Goal: Information Seeking & Learning: Learn about a topic

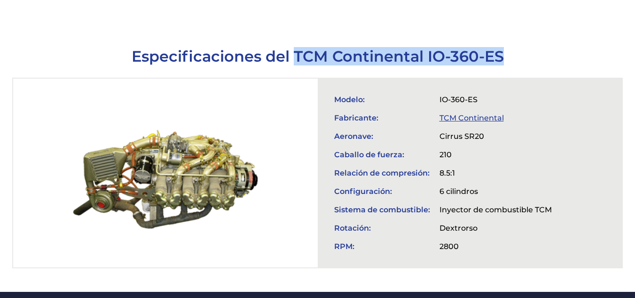
scroll to position [318, 0]
click at [469, 113] on font "TCM Continental" at bounding box center [471, 117] width 64 height 9
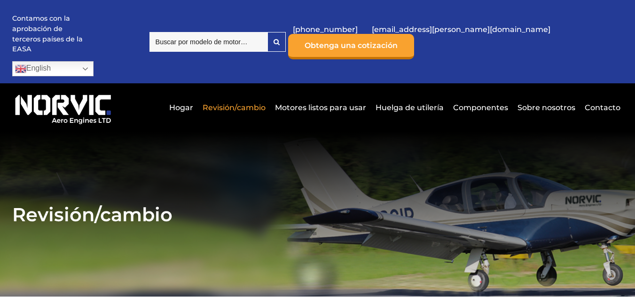
click at [267, 32] on input "search" at bounding box center [208, 42] width 118 height 20
type input "IO"
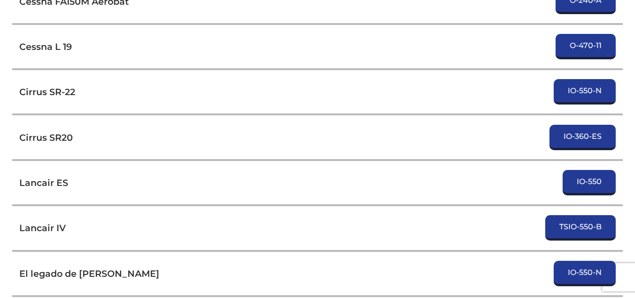
scroll to position [3032, 0]
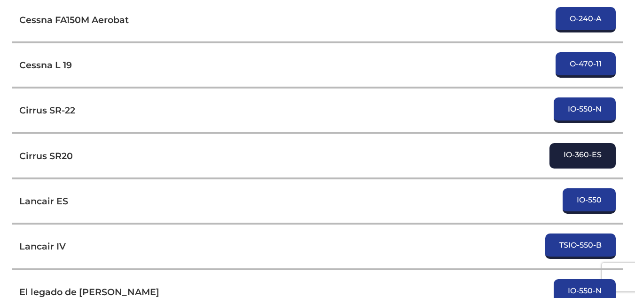
click at [586, 150] on font "IO-360-ES" at bounding box center [583, 154] width 38 height 9
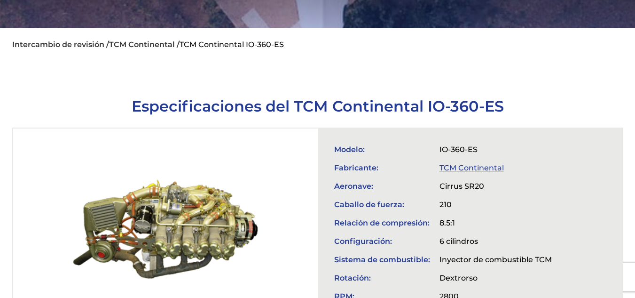
scroll to position [261, 0]
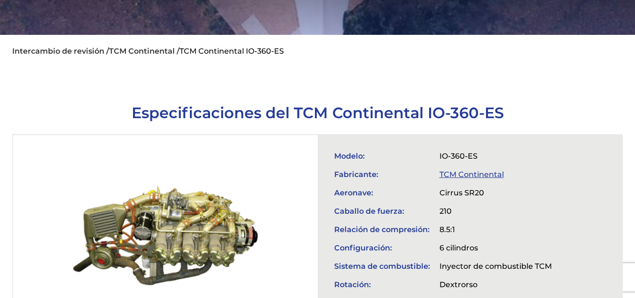
click at [486, 170] on font "TCM Continental" at bounding box center [471, 174] width 64 height 9
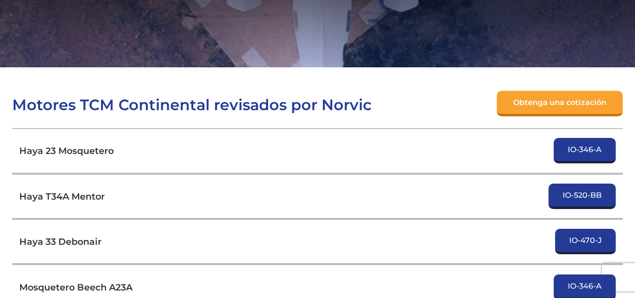
scroll to position [220, 0]
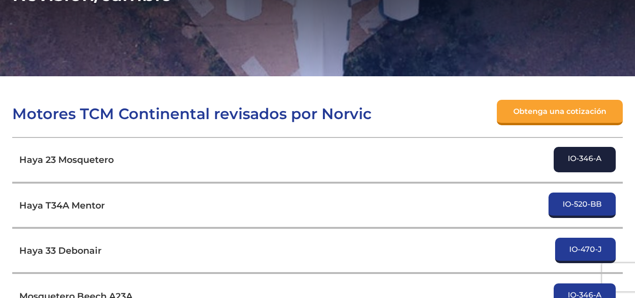
click at [587, 154] on font "IO-346-A" at bounding box center [585, 158] width 34 height 9
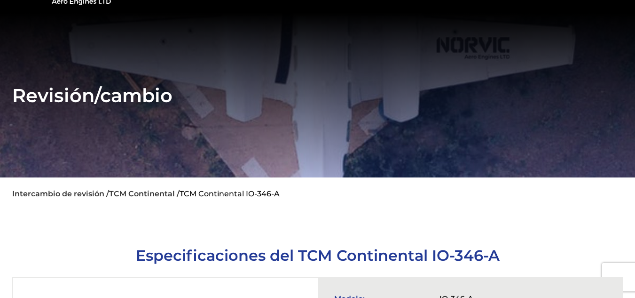
scroll to position [122, 0]
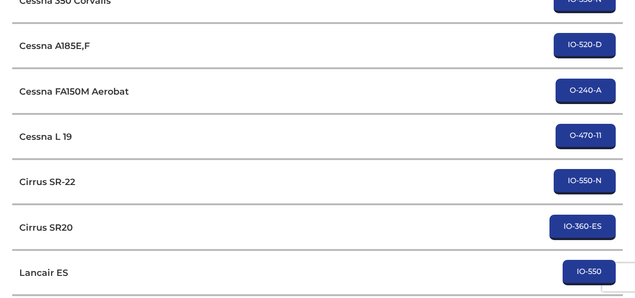
scroll to position [2952, 0]
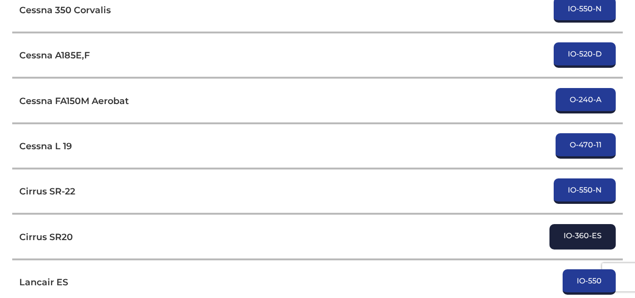
click at [588, 231] on font "IO-360-ES" at bounding box center [583, 235] width 38 height 9
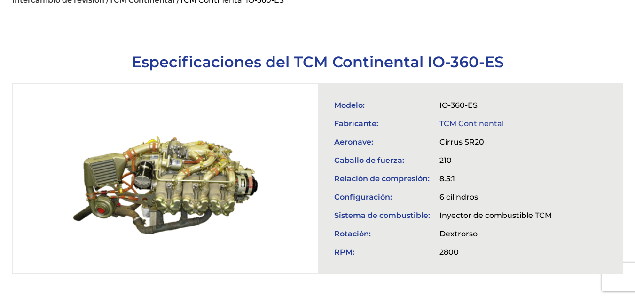
scroll to position [315, 0]
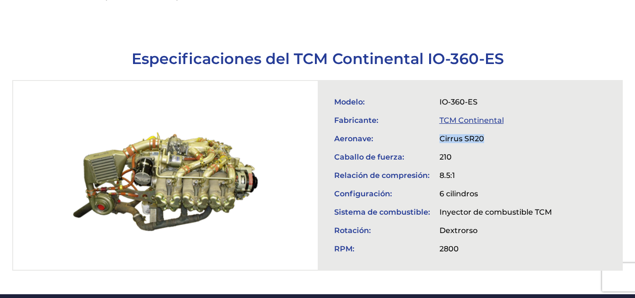
drag, startPoint x: 487, startPoint y: 119, endPoint x: 438, endPoint y: 124, distance: 50.1
click at [438, 129] on td "Cirrus SR20" at bounding box center [496, 138] width 122 height 18
copy font "Cirrus SR20"
